Goal: Information Seeking & Learning: Learn about a topic

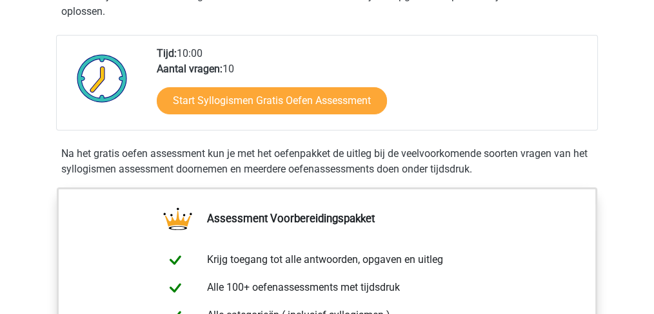
scroll to position [301, 0]
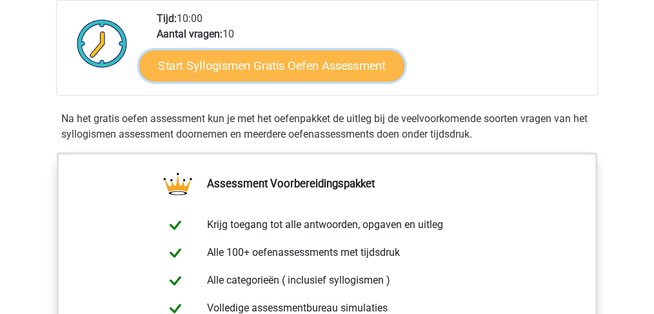
click at [253, 55] on link "Start Syllogismen Gratis Oefen Assessment" at bounding box center [272, 65] width 265 height 31
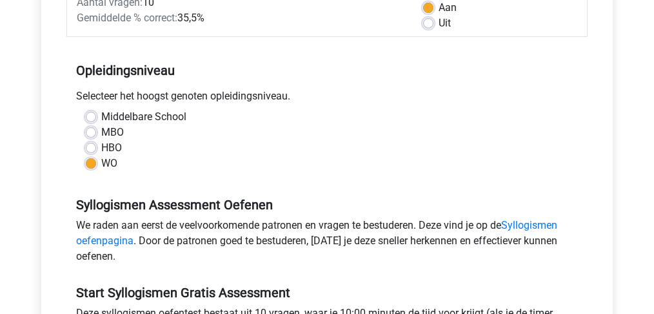
scroll to position [387, 0]
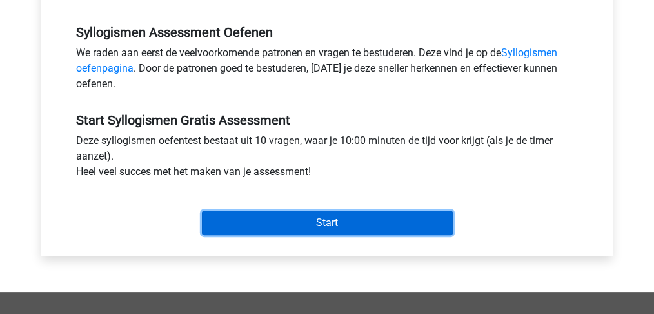
click at [295, 228] on input "Start" at bounding box center [327, 222] width 251 height 25
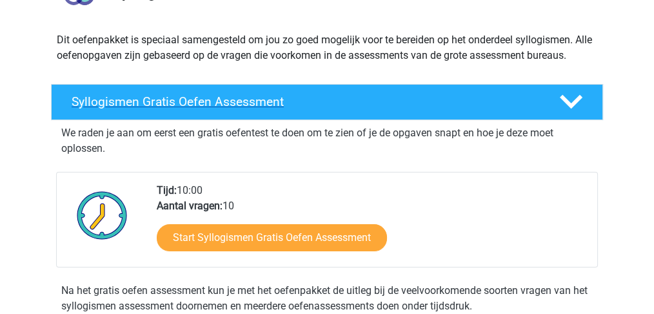
click at [198, 110] on div "Syllogismen Gratis Oefen Assessment" at bounding box center [327, 102] width 552 height 36
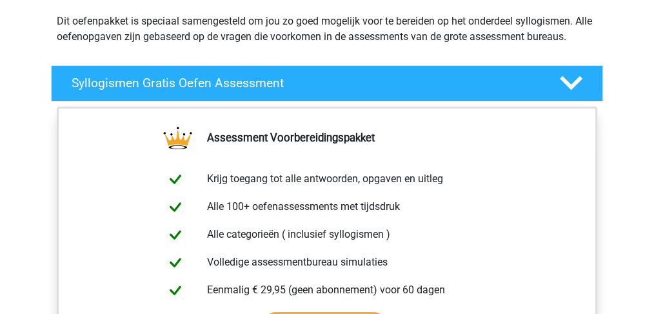
scroll to position [215, 0]
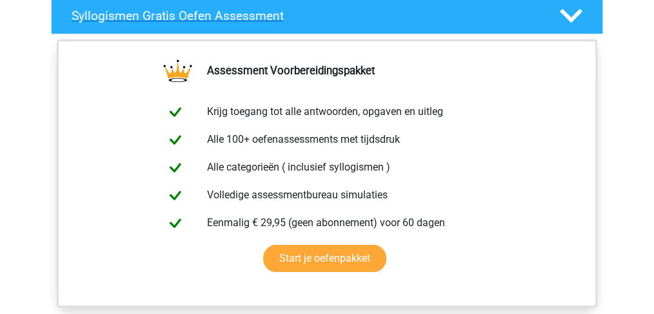
click at [200, 18] on h4 "Syllogismen Gratis Oefen Assessment" at bounding box center [305, 15] width 467 height 15
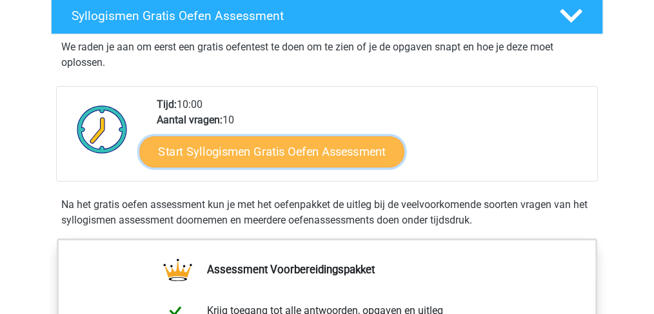
click at [287, 152] on link "Start Syllogismen Gratis Oefen Assessment" at bounding box center [272, 150] width 265 height 31
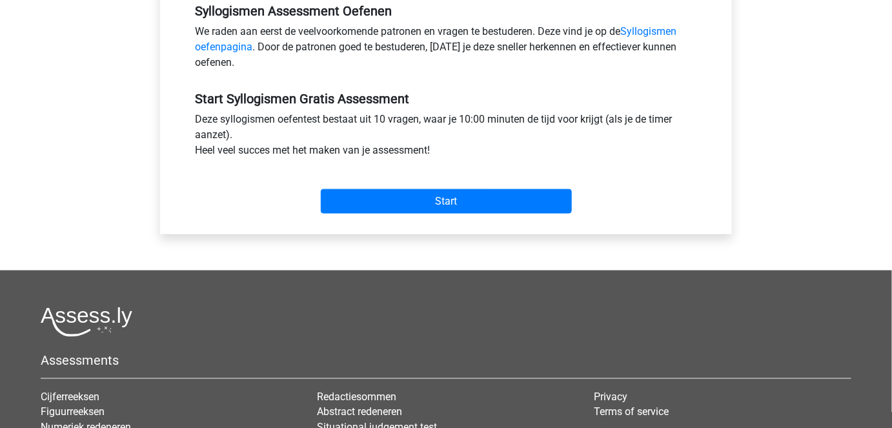
scroll to position [410, 0]
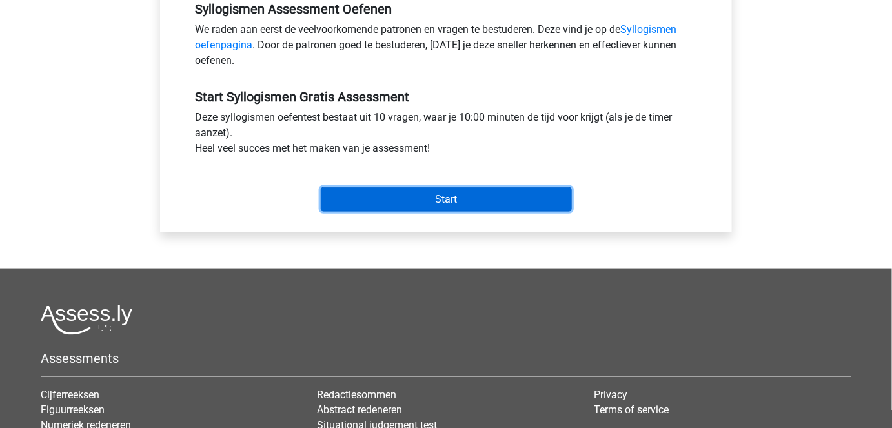
click at [514, 201] on input "Start" at bounding box center [446, 199] width 251 height 25
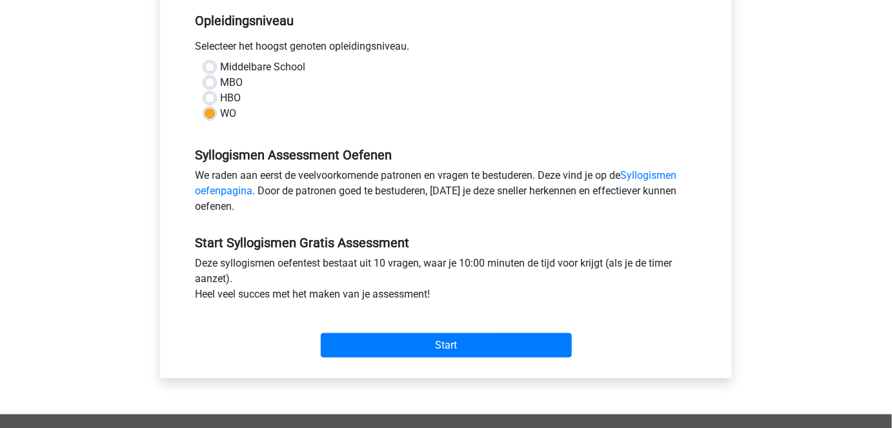
scroll to position [293, 0]
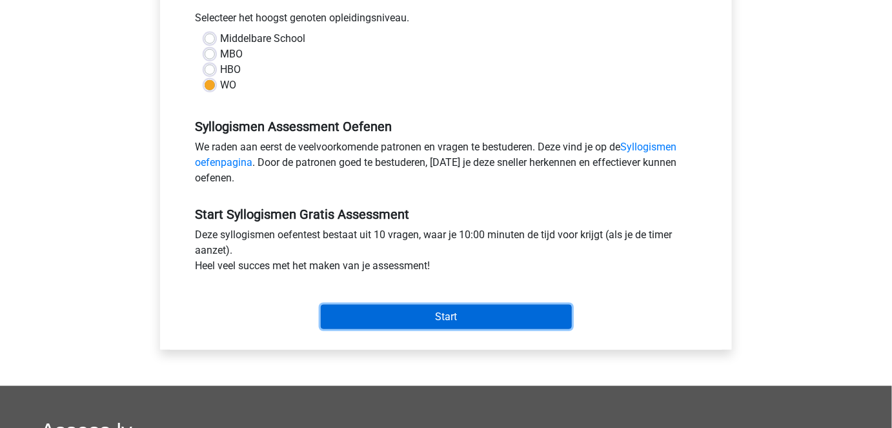
click at [443, 306] on input "Start" at bounding box center [446, 317] width 251 height 25
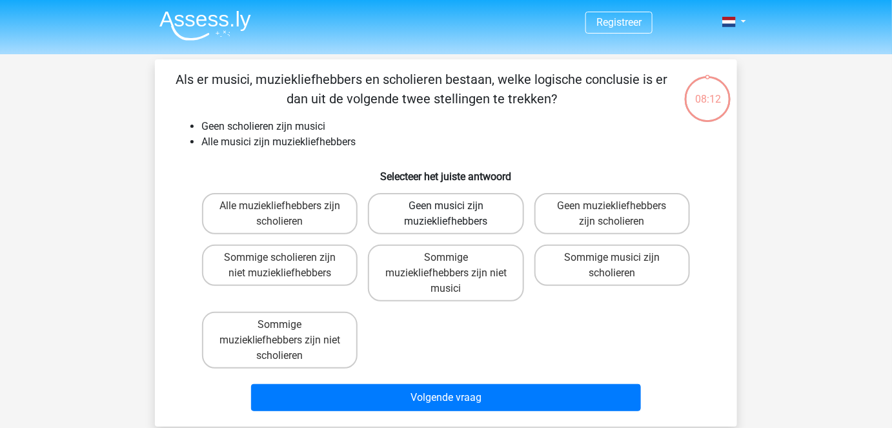
click at [409, 214] on label "Geen musici zijn muziekliefhebbers" at bounding box center [445, 213] width 155 height 41
click at [446, 214] on input "Geen musici zijn muziekliefhebbers" at bounding box center [450, 210] width 8 height 8
radio input "true"
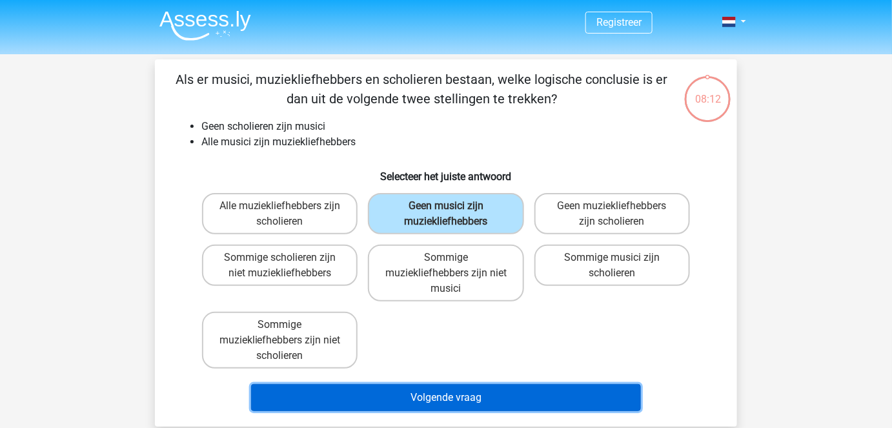
click at [435, 403] on button "Volgende vraag" at bounding box center [446, 397] width 390 height 27
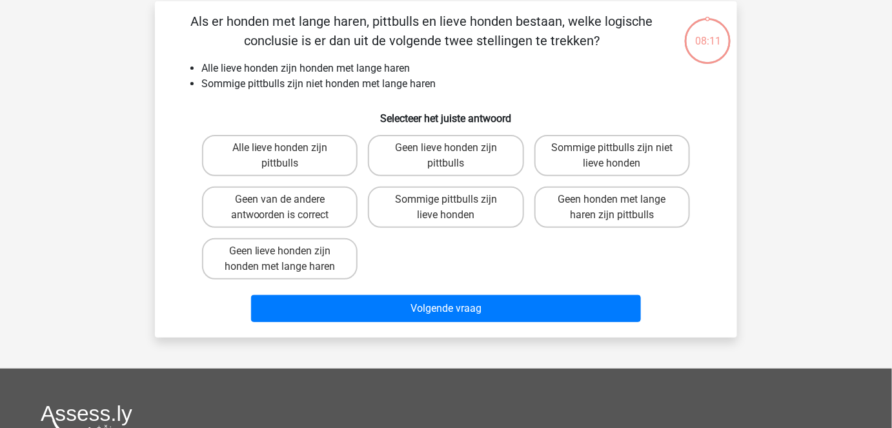
scroll to position [59, 0]
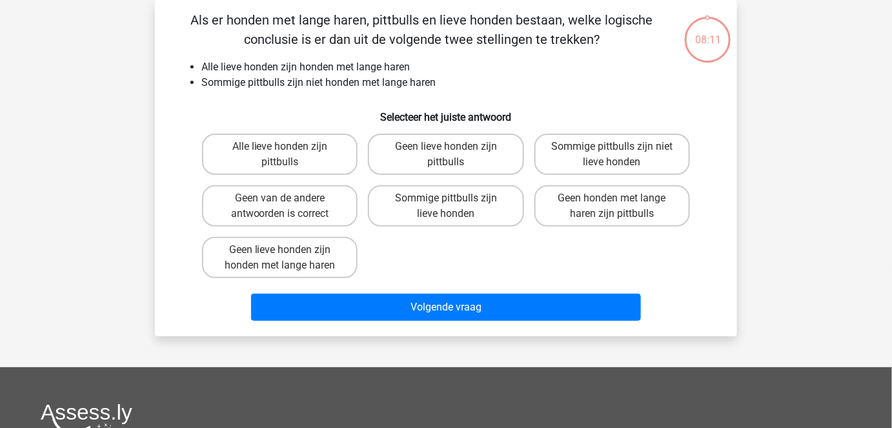
drag, startPoint x: 450, startPoint y: 197, endPoint x: 451, endPoint y: 206, distance: 9.7
click at [451, 198] on input "Sommige pittbulls zijn lieve honden" at bounding box center [450, 202] width 8 height 8
radio input "true"
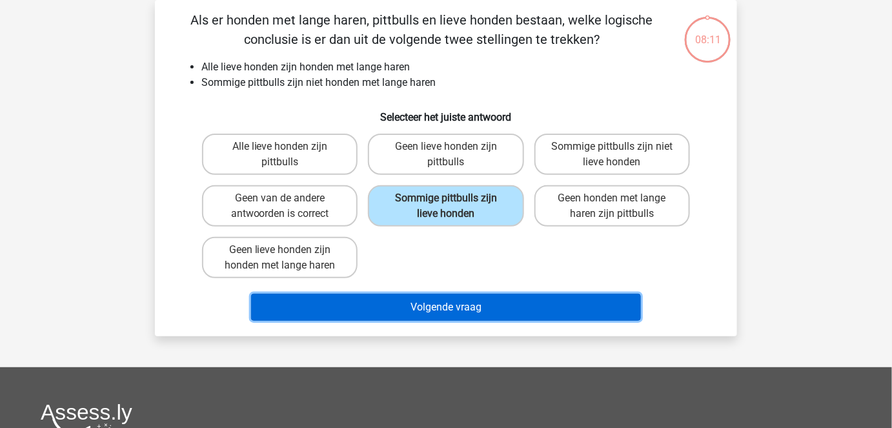
click at [432, 310] on button "Volgende vraag" at bounding box center [446, 307] width 390 height 27
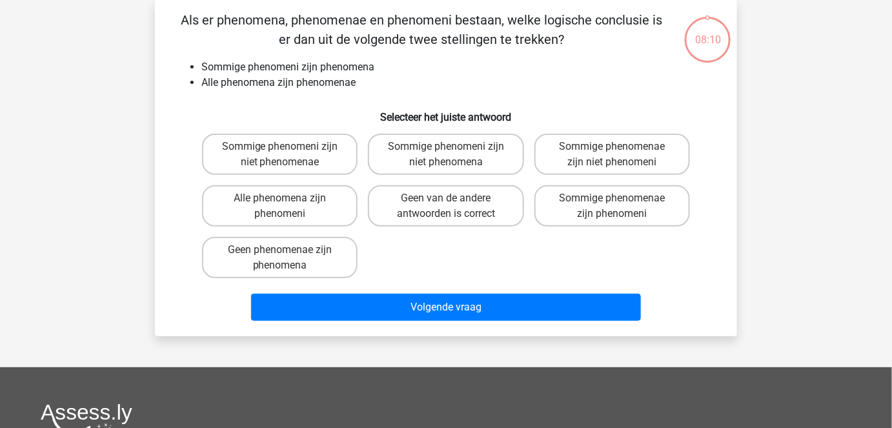
click at [450, 225] on div "Geen van de andere antwoorden is correct" at bounding box center [446, 206] width 166 height 52
click at [452, 217] on label "Geen van de andere antwoorden is correct" at bounding box center [445, 205] width 155 height 41
click at [452, 206] on input "Geen van de andere antwoorden is correct" at bounding box center [450, 202] width 8 height 8
radio input "true"
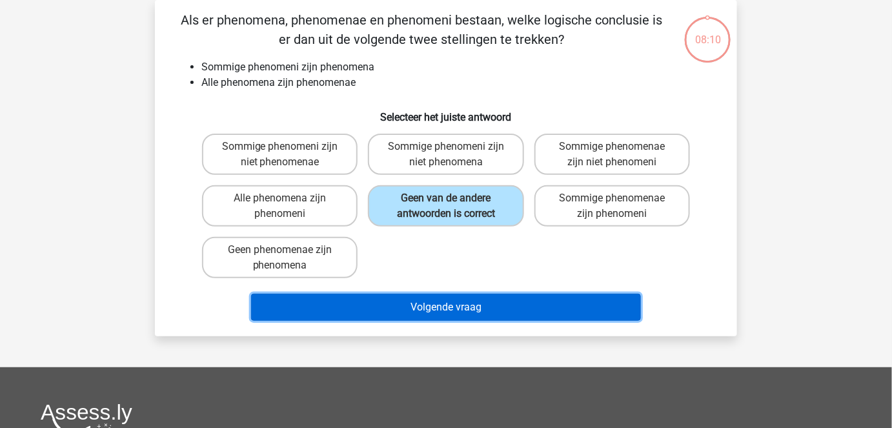
click at [439, 310] on button "Volgende vraag" at bounding box center [446, 307] width 390 height 27
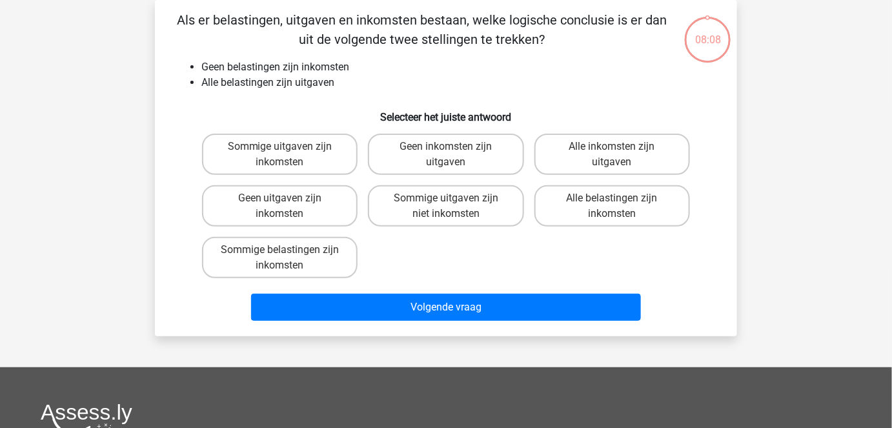
click at [448, 181] on div "Sommige uitgaven zijn niet inkomsten" at bounding box center [446, 206] width 166 height 52
click at [446, 224] on label "Sommige uitgaven zijn niet inkomsten" at bounding box center [445, 205] width 155 height 41
click at [446, 206] on input "Sommige uitgaven zijn niet inkomsten" at bounding box center [450, 202] width 8 height 8
radio input "true"
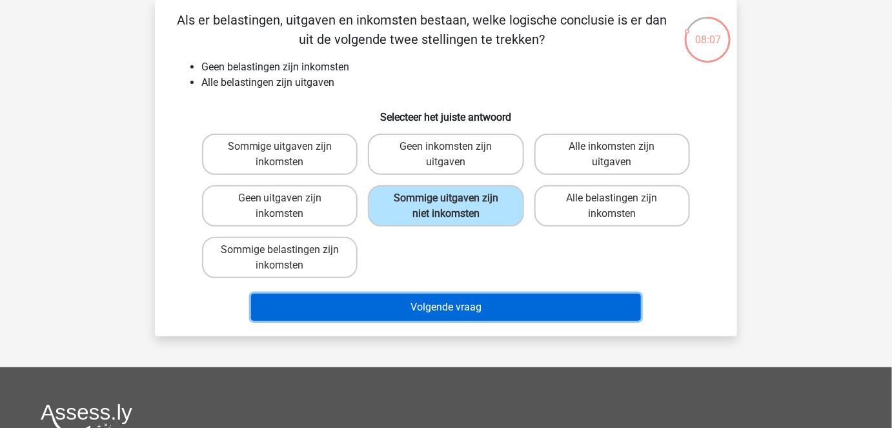
click at [437, 306] on button "Volgende vraag" at bounding box center [446, 307] width 390 height 27
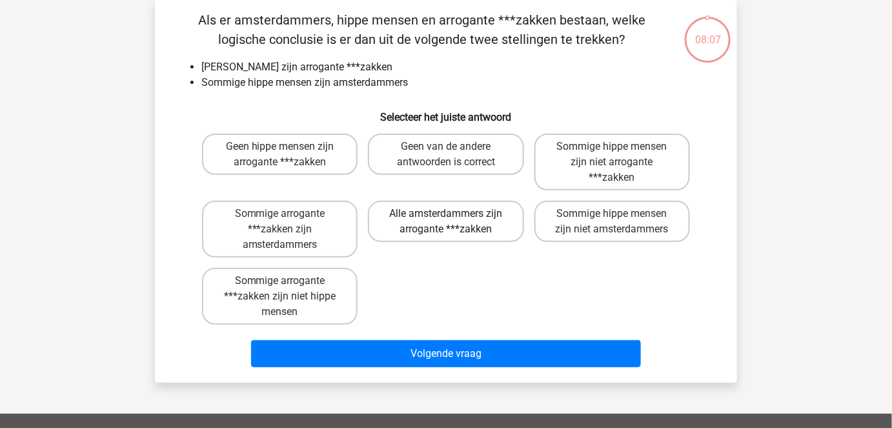
click at [444, 224] on label "Alle amsterdammers zijn arrogante ***zakken" at bounding box center [445, 221] width 155 height 41
click at [446, 222] on input "Alle amsterdammers zijn arrogante ***zakken" at bounding box center [450, 218] width 8 height 8
radio input "true"
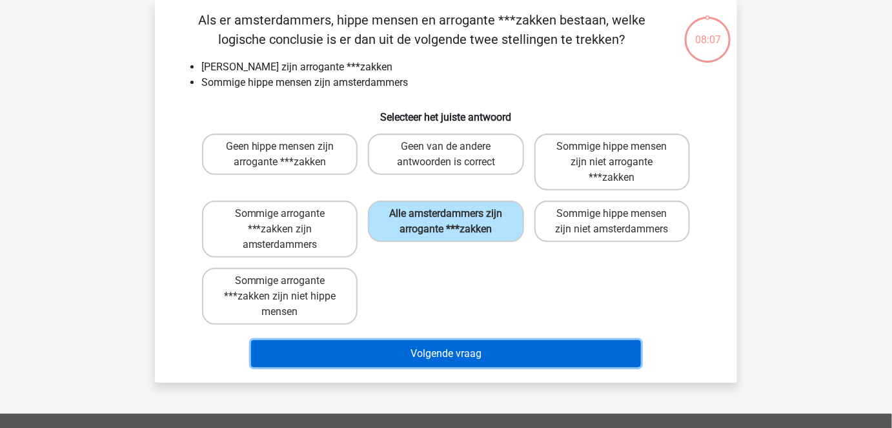
click at [439, 340] on button "Volgende vraag" at bounding box center [446, 353] width 390 height 27
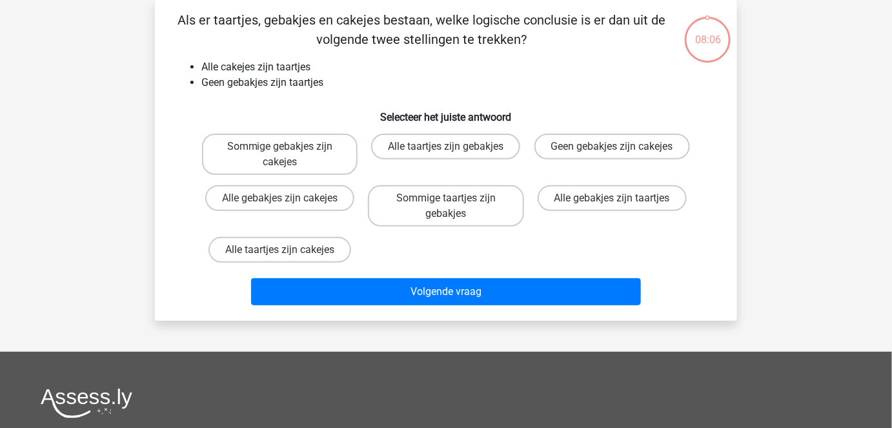
click at [454, 241] on div "Sommige gebakjes zijn cakejes Alle taartjes zijn gebakjes Geen gebakjes zijn ca…" at bounding box center [446, 197] width 498 height 139
click at [455, 217] on label "Sommige taartjes zijn gebakjes" at bounding box center [445, 205] width 155 height 41
click at [454, 206] on input "Sommige taartjes zijn gebakjes" at bounding box center [450, 202] width 8 height 8
radio input "true"
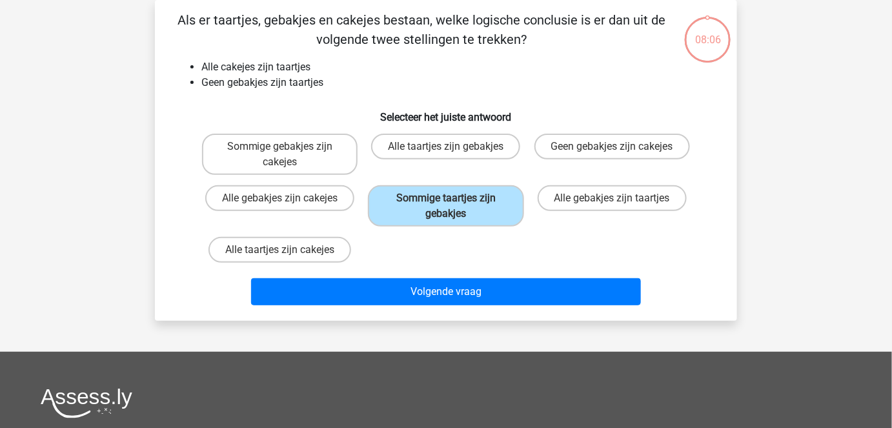
click at [450, 303] on div "Volgende vraag" at bounding box center [446, 294] width 498 height 32
click at [453, 268] on div "Volgende vraag" at bounding box center [445, 289] width 541 height 43
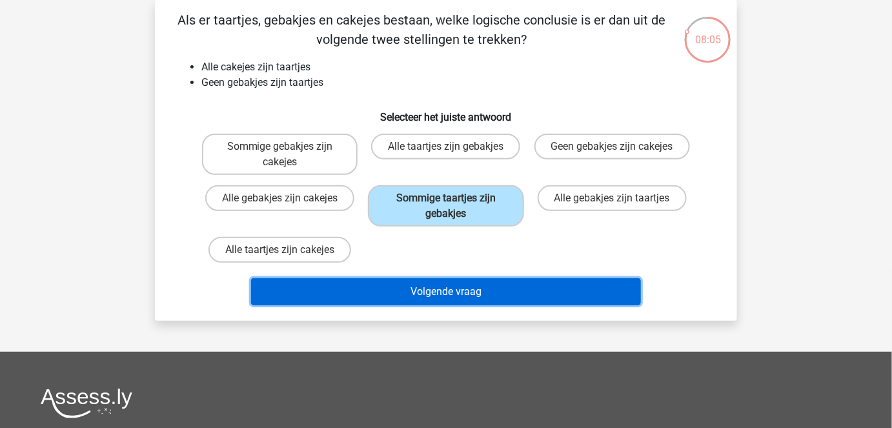
click at [446, 280] on button "Volgende vraag" at bounding box center [446, 291] width 390 height 27
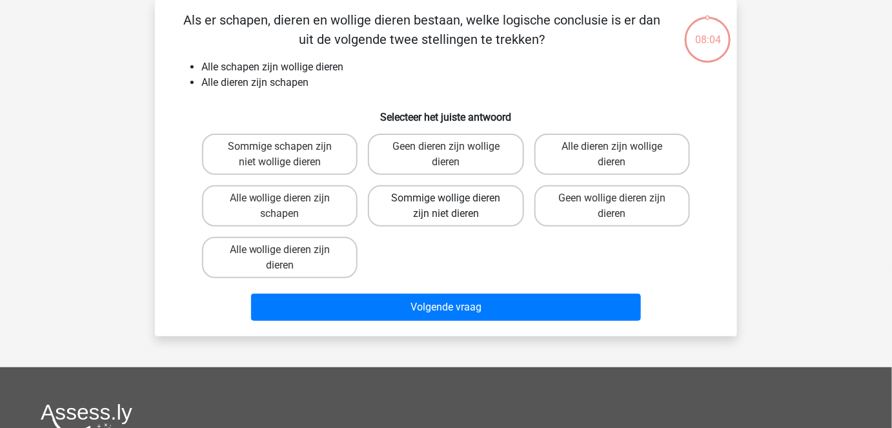
click at [463, 217] on label "Sommige wollige dieren zijn niet dieren" at bounding box center [445, 205] width 155 height 41
click at [454, 206] on input "Sommige wollige dieren zijn niet dieren" at bounding box center [450, 202] width 8 height 8
radio input "true"
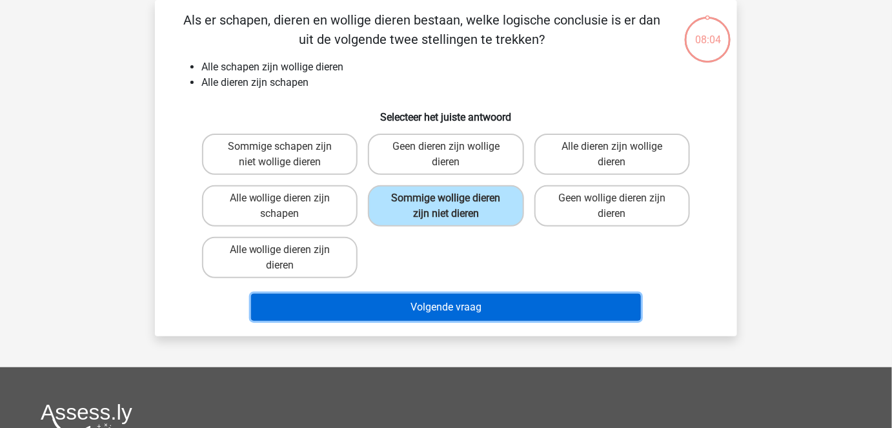
click at [455, 298] on button "Volgende vraag" at bounding box center [446, 307] width 390 height 27
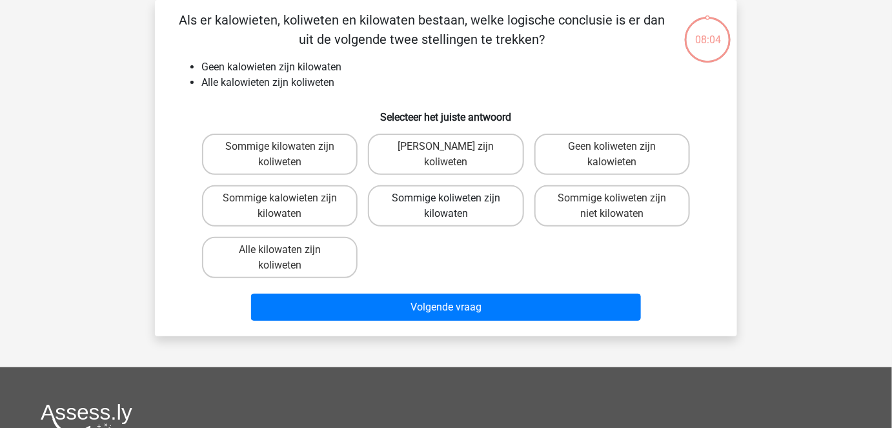
click at [469, 213] on label "Sommige koliweten zijn kilowaten" at bounding box center [445, 205] width 155 height 41
click at [454, 206] on input "Sommige koliweten zijn kilowaten" at bounding box center [450, 202] width 8 height 8
radio input "true"
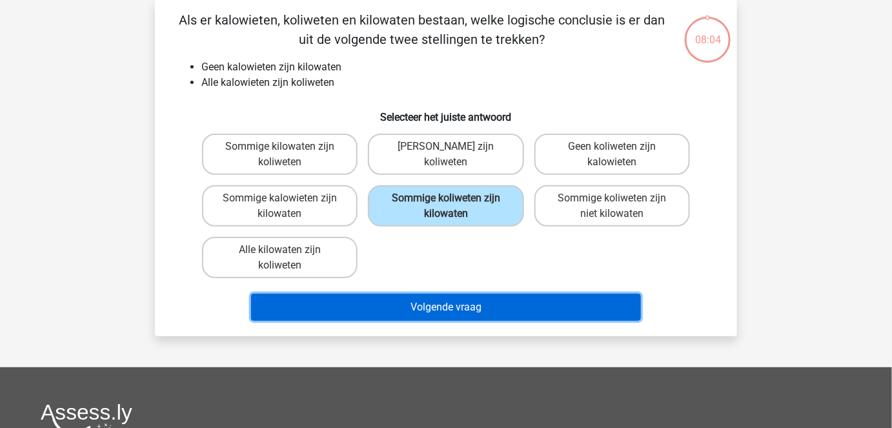
click at [455, 295] on button "Volgende vraag" at bounding box center [446, 307] width 390 height 27
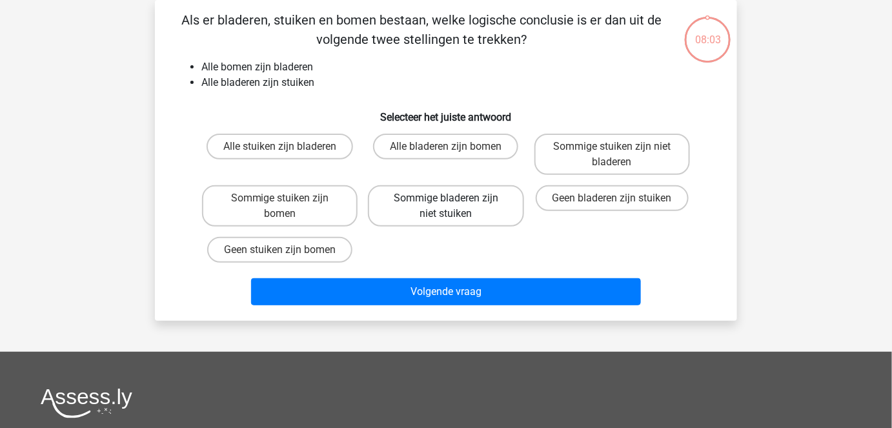
click at [461, 189] on label "Sommige bladeren zijn niet stuiken" at bounding box center [445, 205] width 155 height 41
click at [454, 198] on input "Sommige bladeren zijn niet stuiken" at bounding box center [450, 202] width 8 height 8
radio input "true"
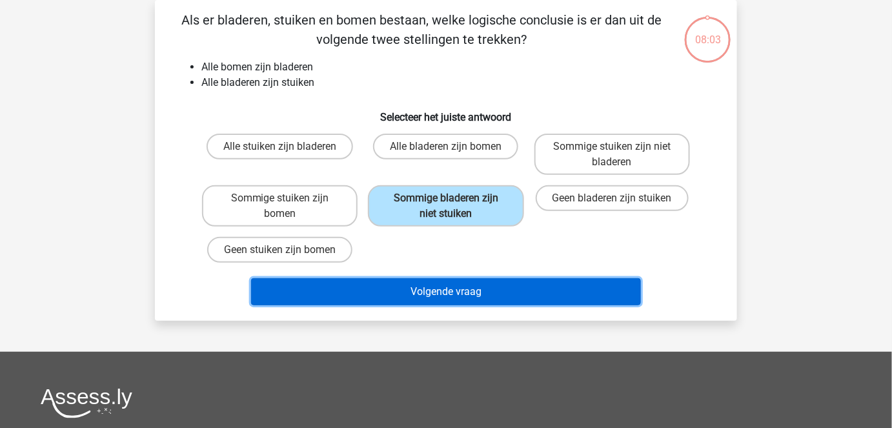
click at [457, 299] on button "Volgende vraag" at bounding box center [446, 291] width 390 height 27
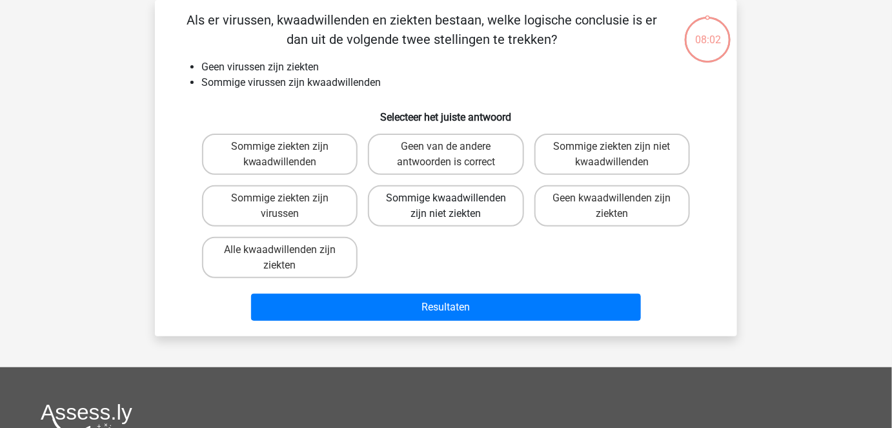
click at [469, 208] on label "Sommige kwaadwillenden zijn niet ziekten" at bounding box center [445, 205] width 155 height 41
click at [454, 206] on input "Sommige kwaadwillenden zijn niet ziekten" at bounding box center [450, 202] width 8 height 8
radio input "true"
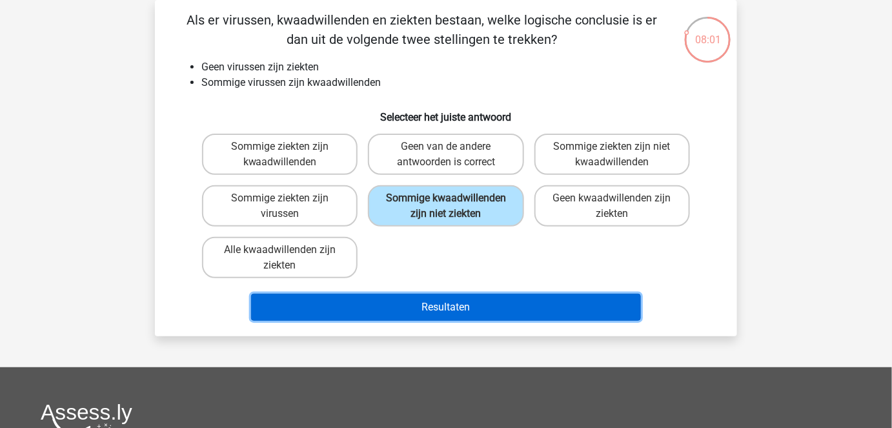
click at [459, 303] on button "Resultaten" at bounding box center [446, 307] width 390 height 27
